Goal: Transaction & Acquisition: Purchase product/service

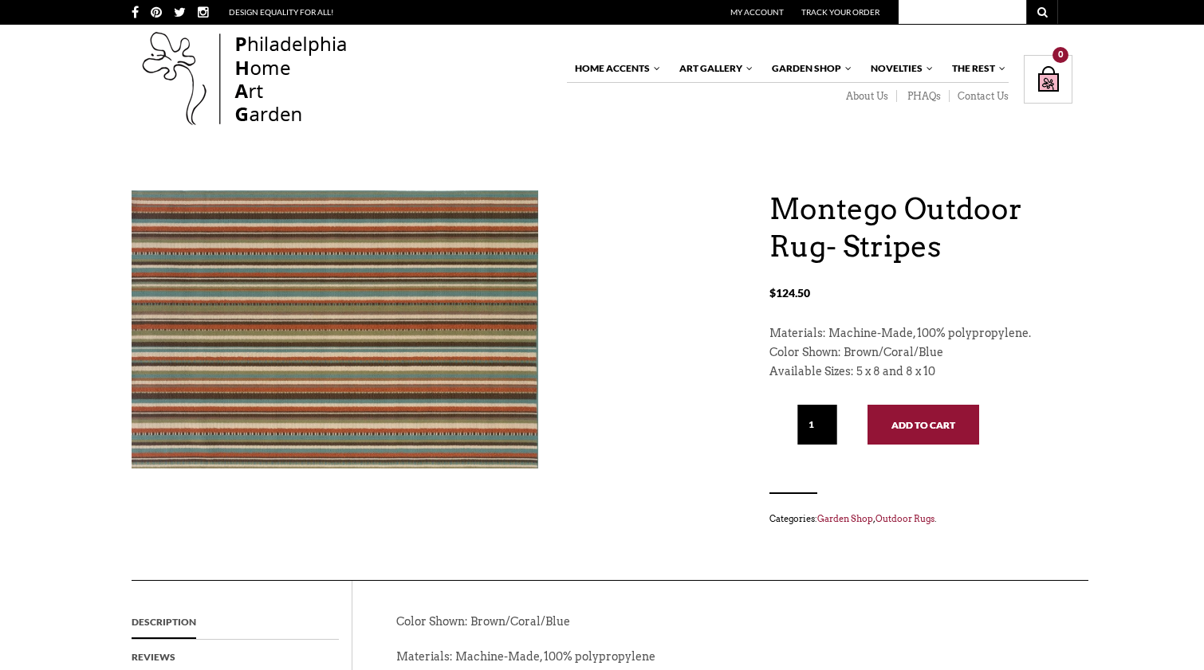
click at [925, 419] on button "Add to cart" at bounding box center [923, 425] width 112 height 40
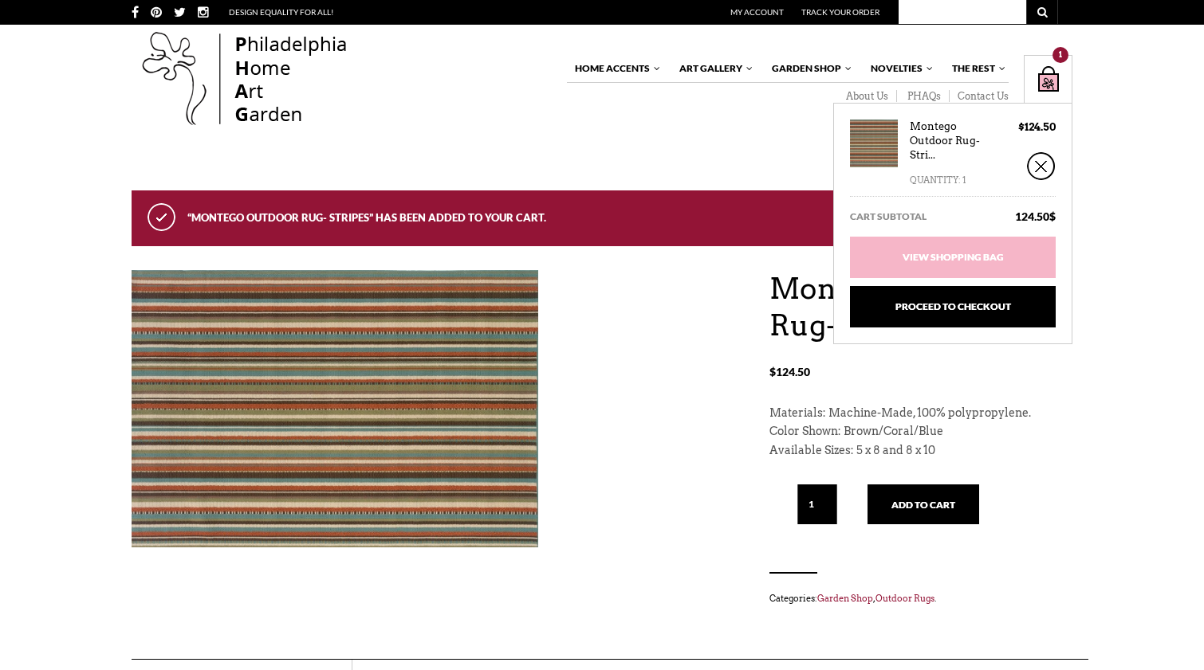
click at [1051, 81] on div "Shopping Bag $ 124.50 / 1 item(s) 1" at bounding box center [1047, 79] width 49 height 49
click at [1046, 77] on div "Shopping Bag $ 124.50 / 1 item(s) 1" at bounding box center [1047, 79] width 49 height 49
click at [948, 141] on link "Montego Outdoor Rug- Stri..." at bounding box center [953, 142] width 88 height 44
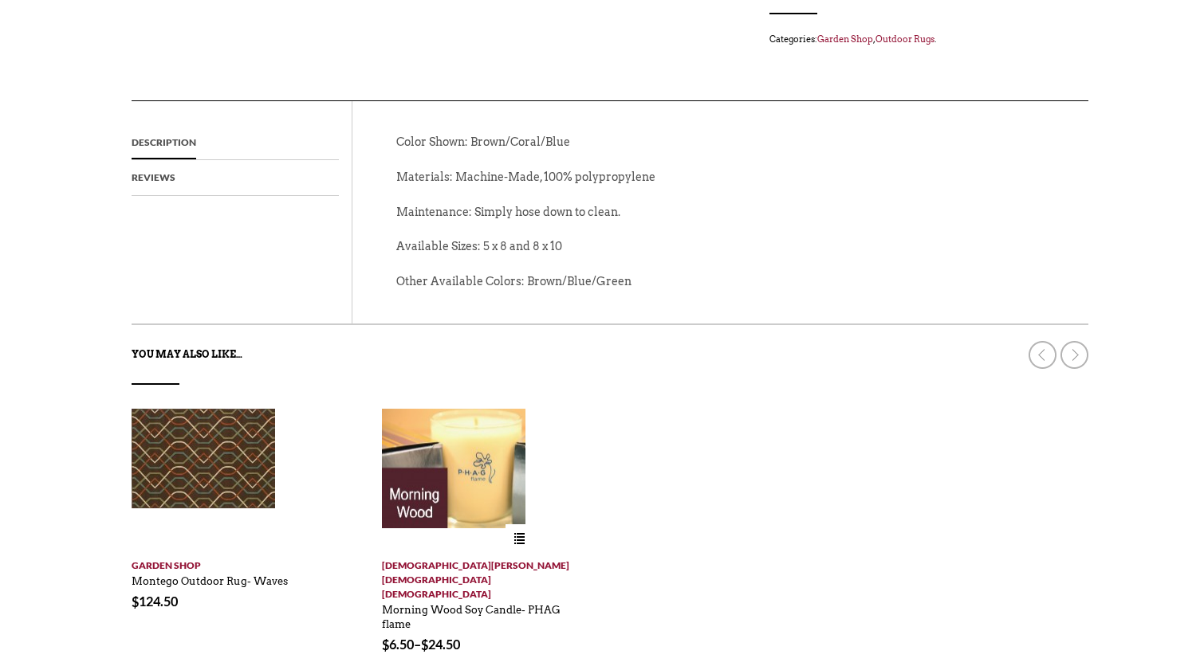
scroll to position [478, 0]
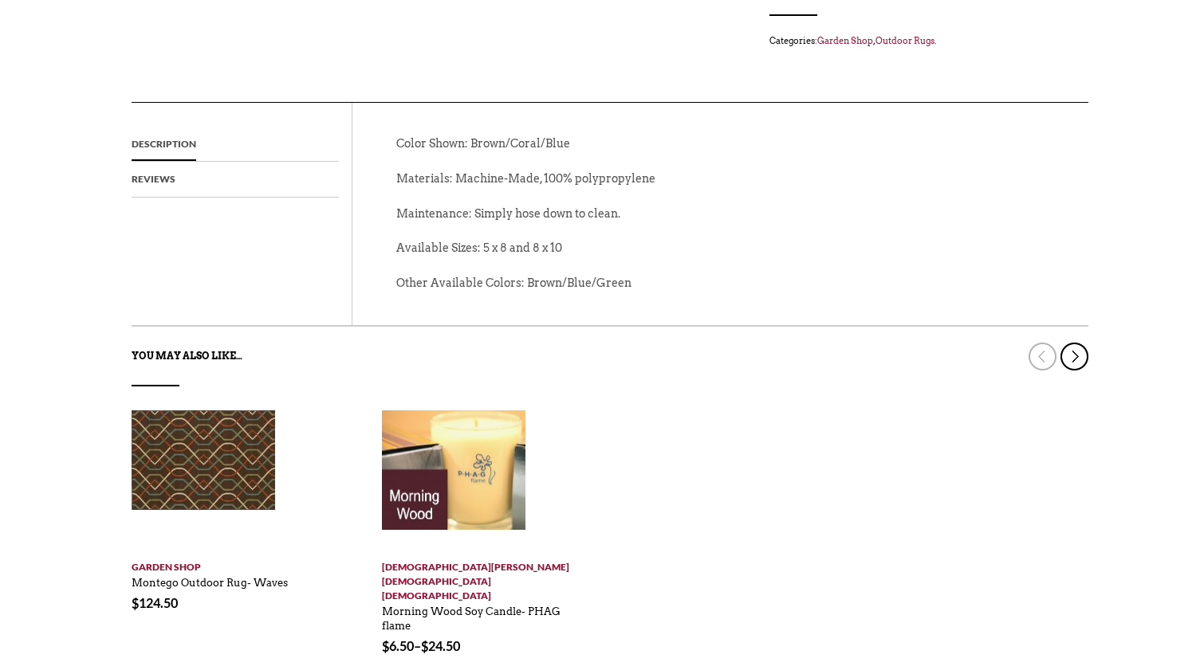
click at [1071, 348] on link at bounding box center [1074, 357] width 28 height 28
click at [1079, 351] on link at bounding box center [1074, 357] width 28 height 28
click at [1047, 351] on link at bounding box center [1042, 357] width 28 height 28
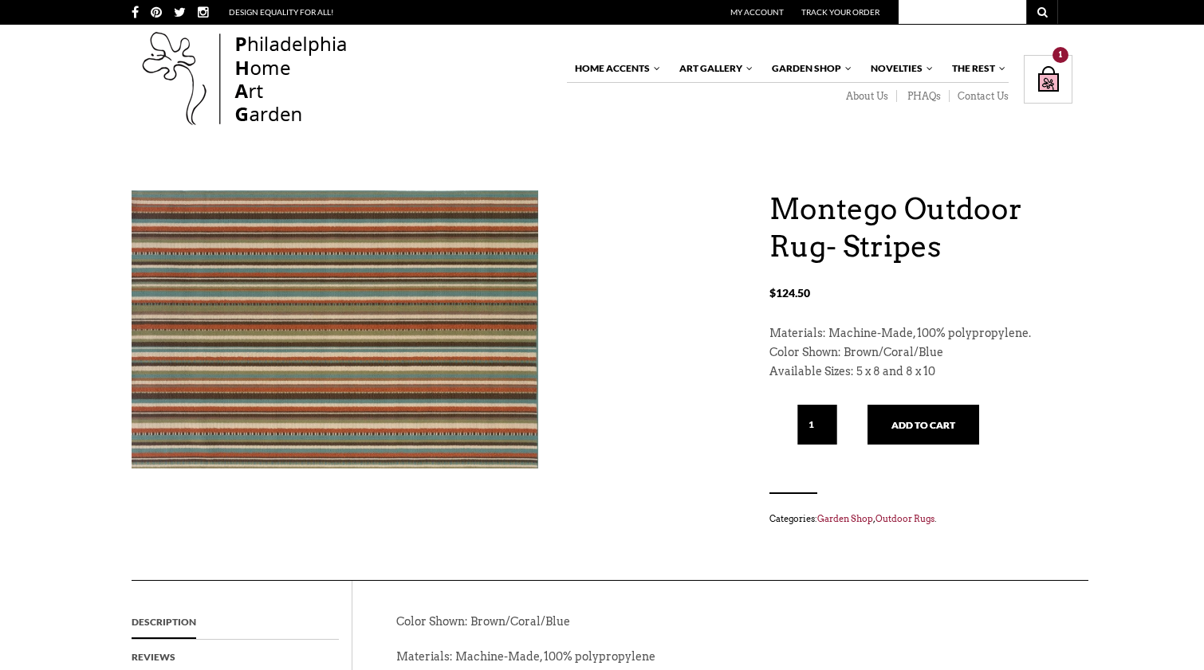
scroll to position [0, 0]
